Goal: Task Accomplishment & Management: Manage account settings

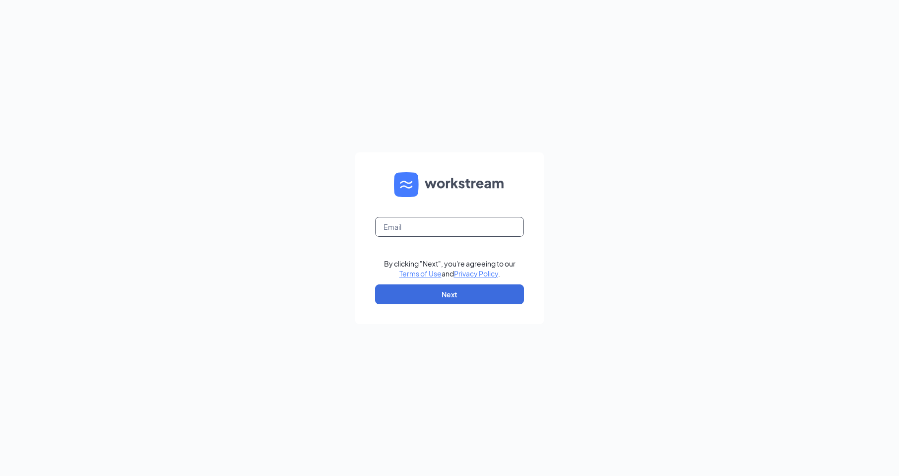
click at [447, 227] on input "text" at bounding box center [449, 227] width 149 height 20
type input "[EMAIL_ADDRESS][DOMAIN_NAME]"
click at [431, 287] on button "Next" at bounding box center [449, 294] width 149 height 20
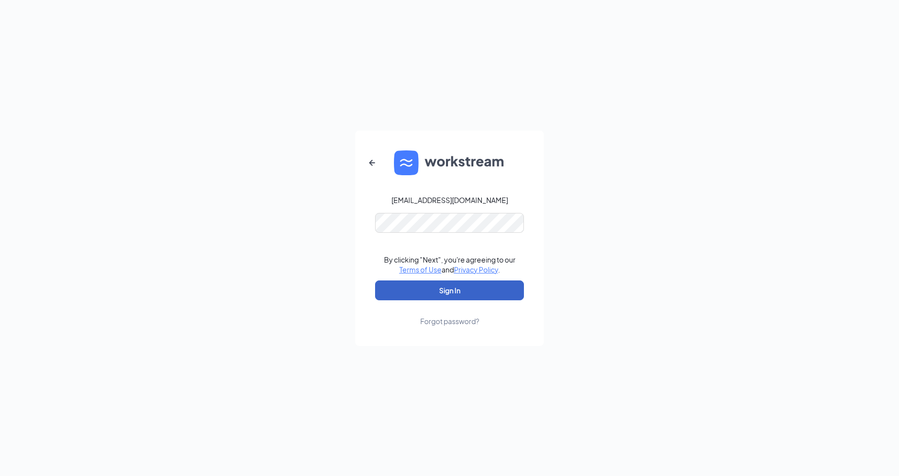
click at [460, 288] on button "Sign In" at bounding box center [449, 290] width 149 height 20
